Goal: Find specific page/section: Find specific page/section

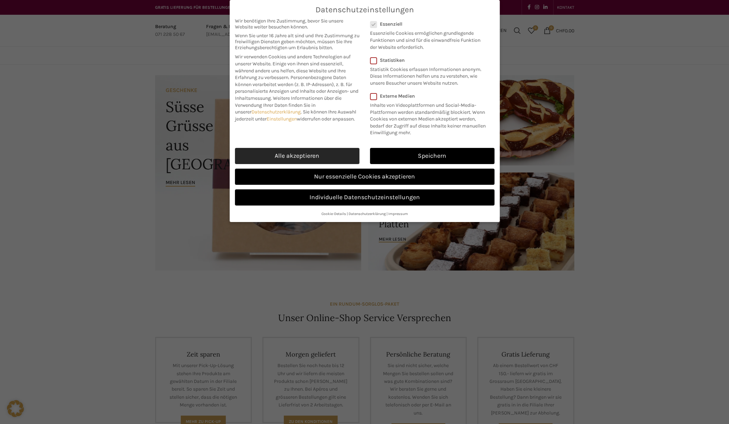
click at [322, 156] on link "Alle akzeptieren" at bounding box center [297, 156] width 124 height 16
checkbox input "true"
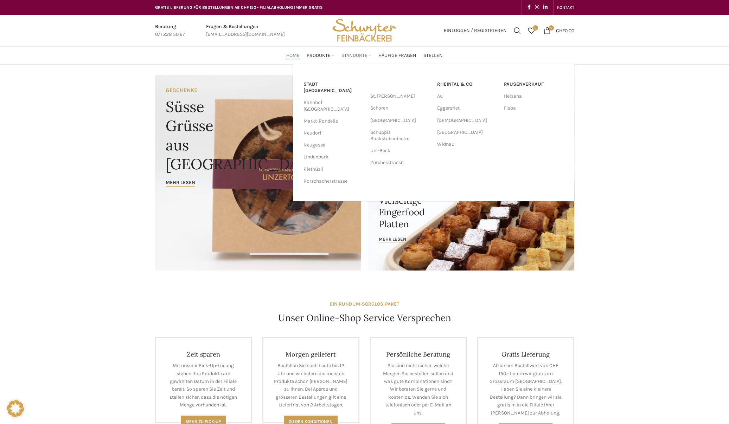
click at [346, 54] on span "Standorte" at bounding box center [354, 55] width 26 height 7
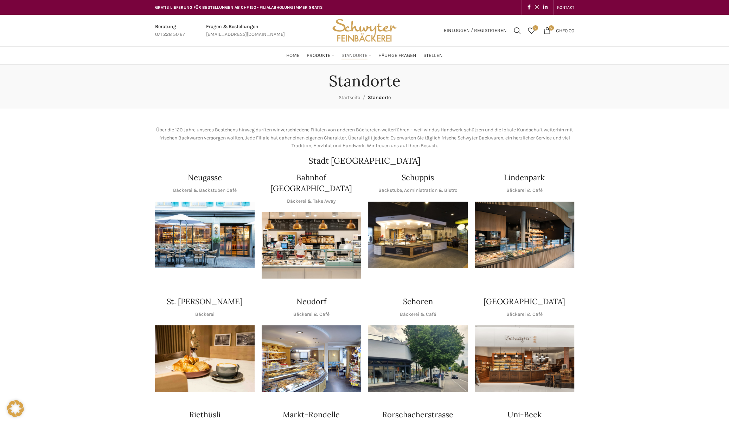
click at [400, 227] on img "1 / 1" at bounding box center [417, 235] width 99 height 66
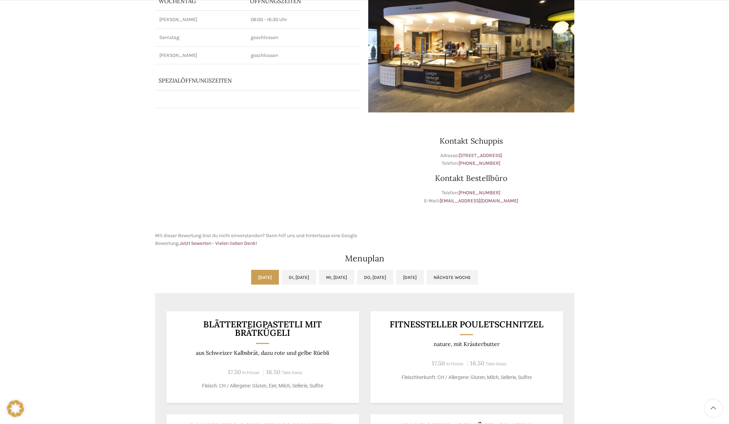
scroll to position [314, 0]
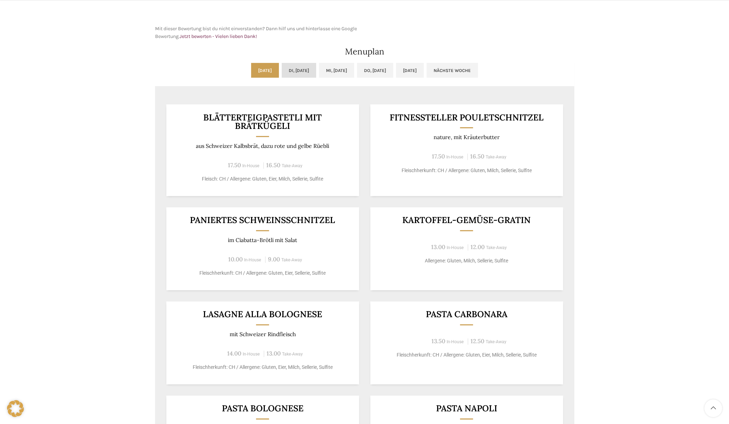
click at [293, 67] on link "Di, 19.08.2025" at bounding box center [299, 70] width 34 height 15
click at [334, 70] on link "Mi, 20.08.2025" at bounding box center [336, 70] width 35 height 15
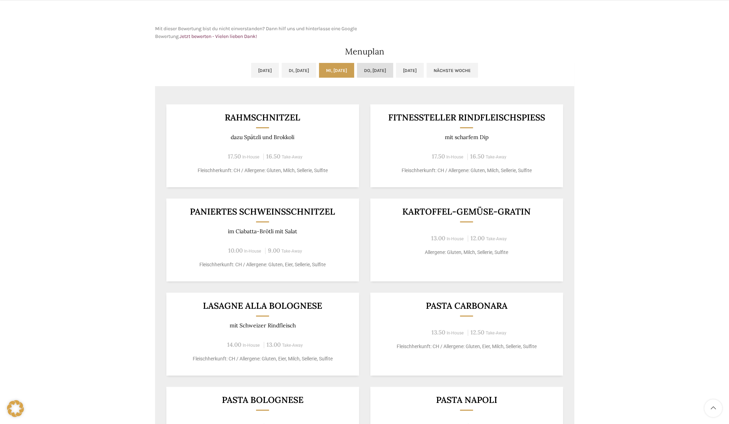
click at [377, 68] on link "Do, 21.08.2025" at bounding box center [375, 70] width 36 height 15
click at [424, 69] on link "Fr, 22.08.2025" at bounding box center [410, 70] width 28 height 15
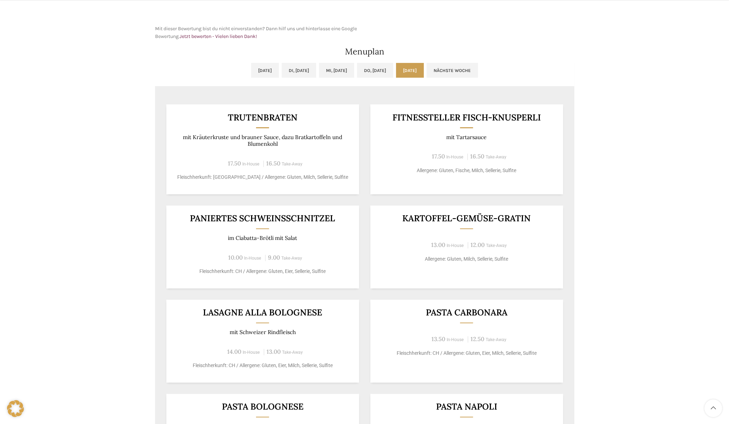
click at [458, 71] on ul "Mo, 18.08.2025 Di, 19.08.2025 Mi, 20.08.2025 Do, 21.08.2025 Fr, 22.08.2025 Näch…" at bounding box center [364, 74] width 419 height 23
click at [476, 72] on link "Nächste Woche" at bounding box center [451, 70] width 51 height 15
